Goal: Obtain resource: Download file/media

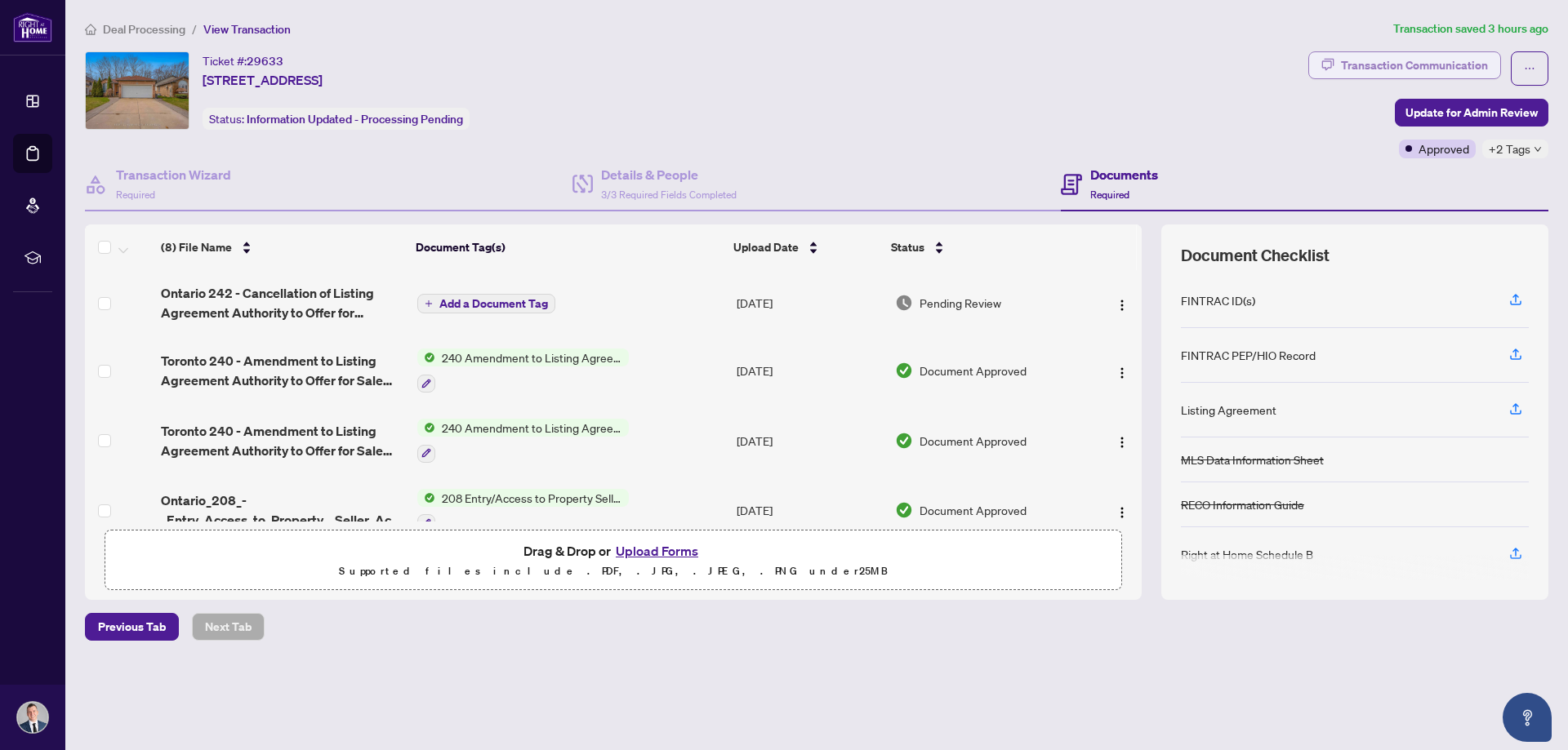
click at [1416, 63] on div "Transaction Communication" at bounding box center [1414, 64] width 147 height 26
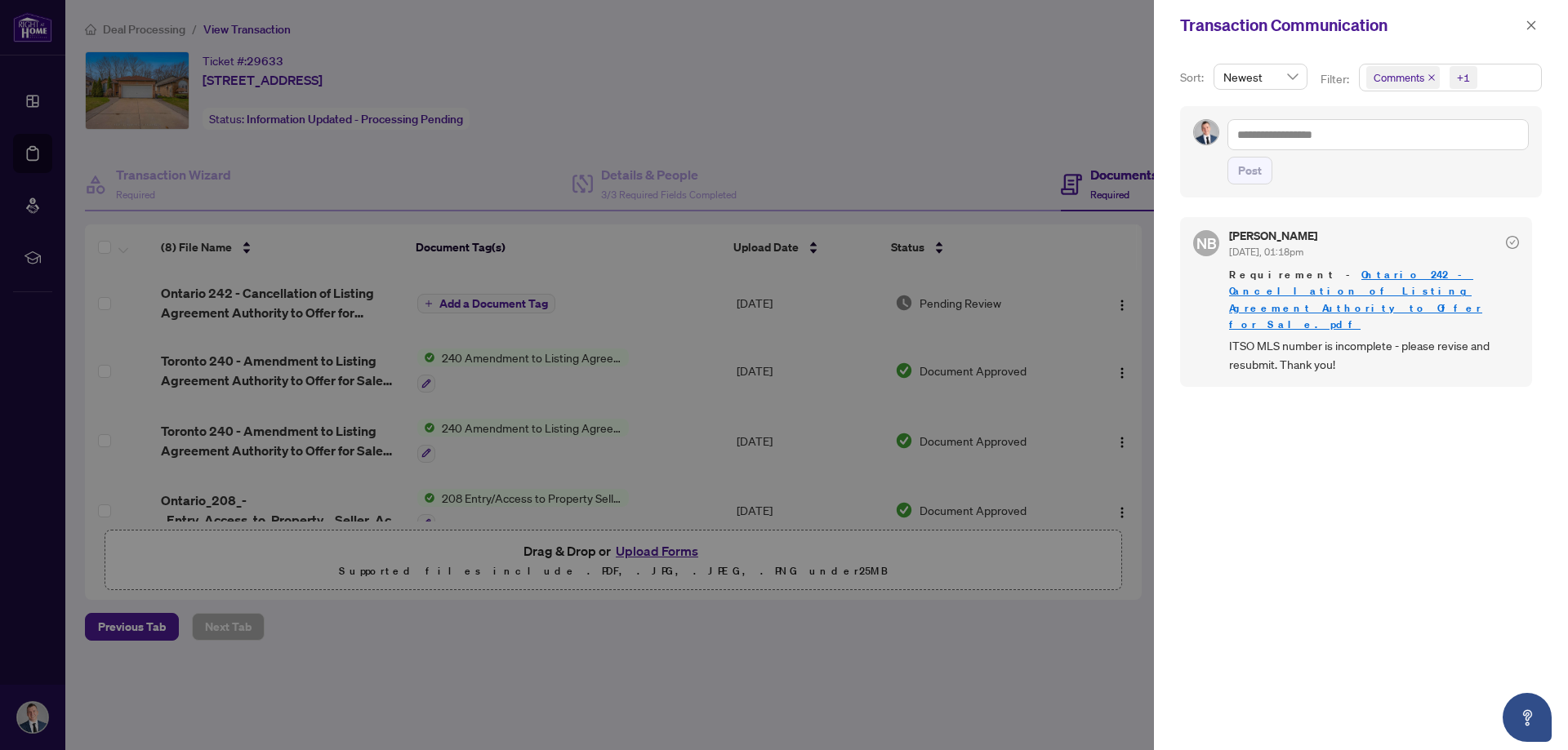
click at [1323, 274] on link "Ontario 242 - Cancellation of Listing Agreement Authority to Offer for Sale.pdf" at bounding box center [1356, 298] width 253 height 63
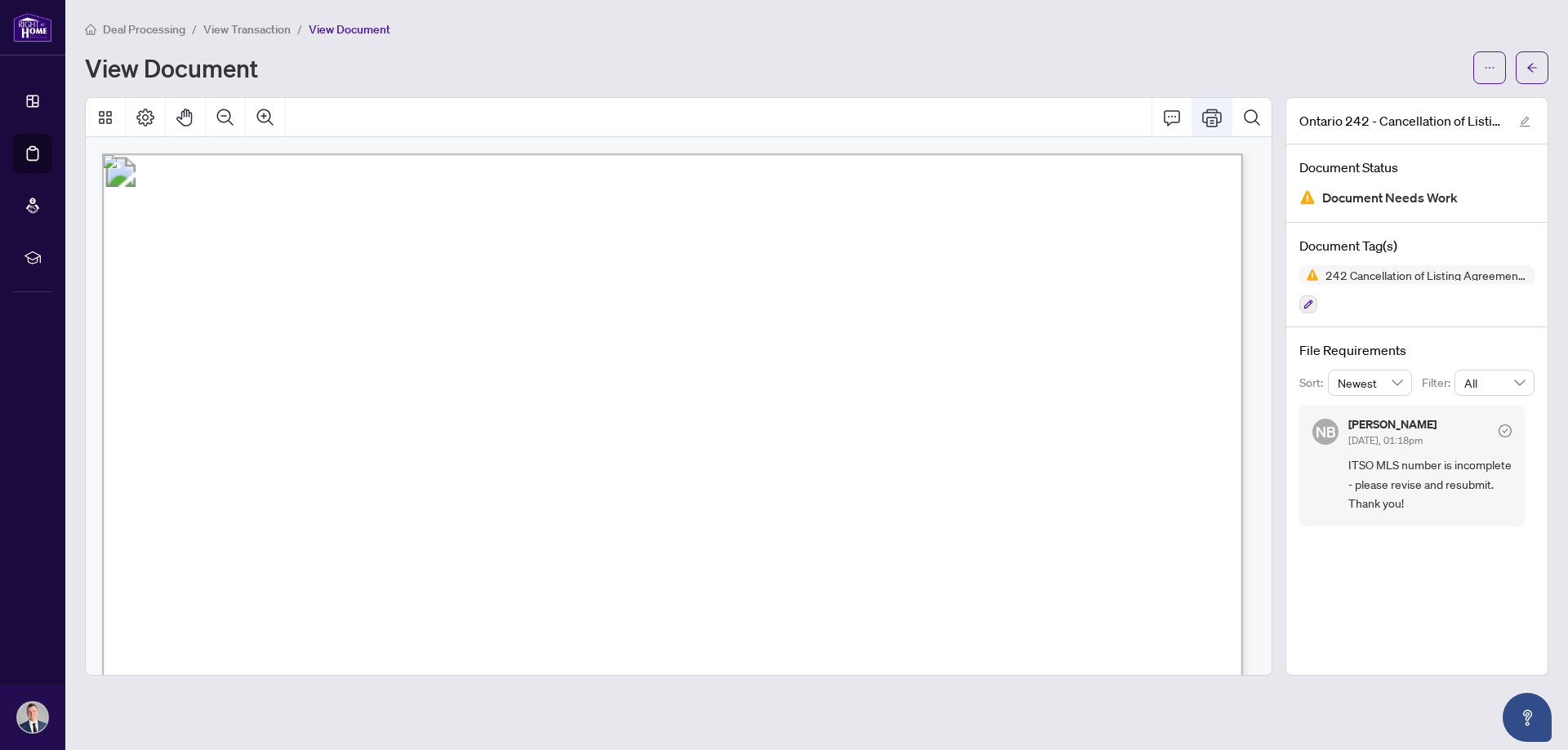
click at [1208, 123] on icon "Print" at bounding box center [1211, 117] width 19 height 19
click at [1215, 128] on button "Print" at bounding box center [1212, 117] width 39 height 39
